Goal: Use online tool/utility: Utilize a website feature to perform a specific function

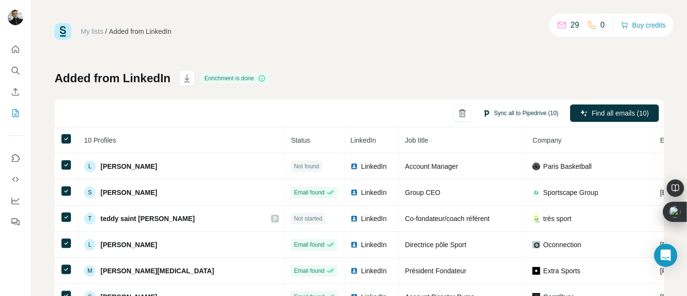
click at [487, 112] on button "Sync all to Pipedrive (10)" at bounding box center [520, 113] width 89 height 15
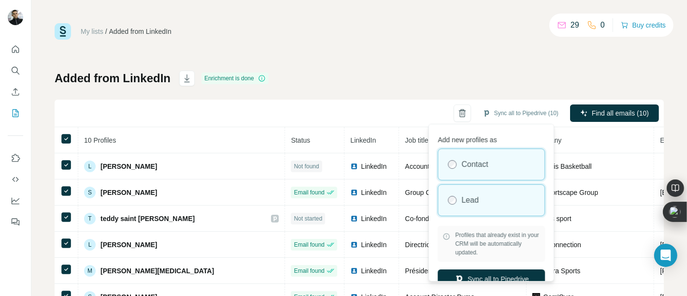
scroll to position [14, 0]
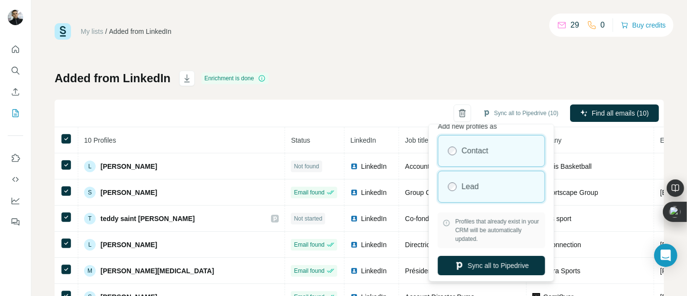
click at [475, 184] on label "Lead" at bounding box center [470, 187] width 17 height 12
click at [462, 155] on label "Contact" at bounding box center [475, 151] width 27 height 12
click at [467, 196] on div "Lead" at bounding box center [491, 186] width 106 height 31
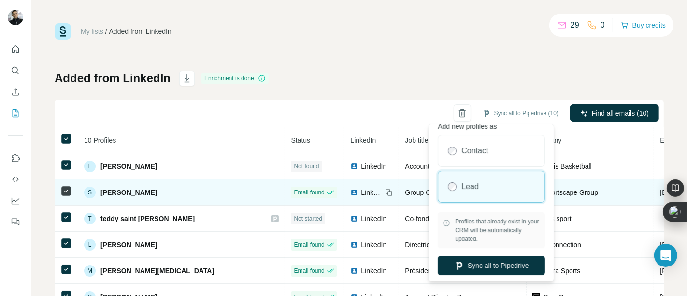
scroll to position [36, 0]
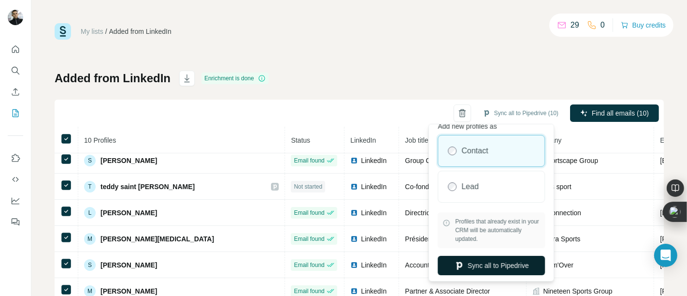
click at [487, 264] on button "Sync all to Pipedrive" at bounding box center [491, 265] width 107 height 19
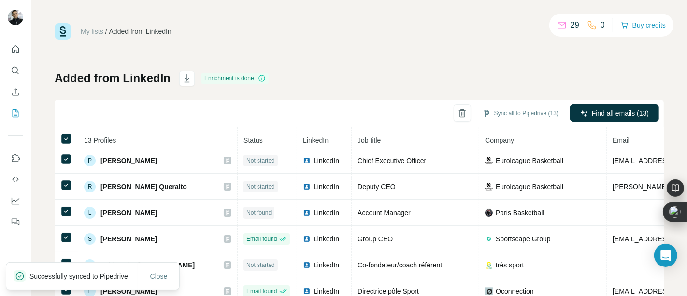
scroll to position [0, 0]
